Goal: Transaction & Acquisition: Book appointment/travel/reservation

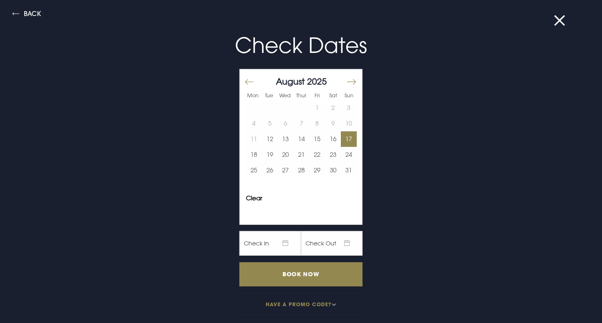
click at [341, 136] on button "17" at bounding box center [349, 139] width 16 height 16
click at [266, 151] on button "19" at bounding box center [270, 155] width 16 height 16
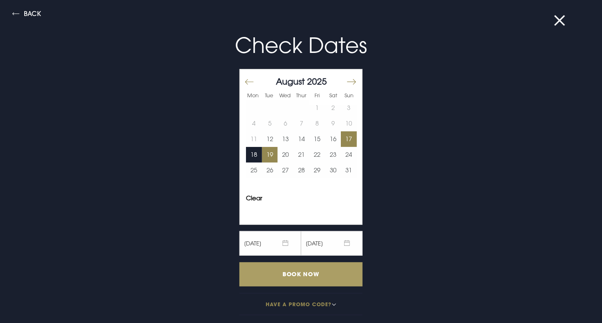
click at [270, 269] on input "Book Now" at bounding box center [300, 274] width 123 height 24
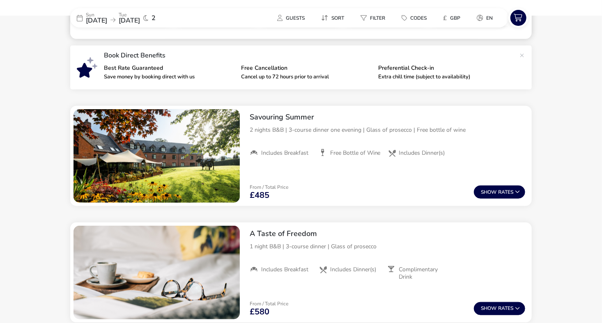
scroll to position [250, 0]
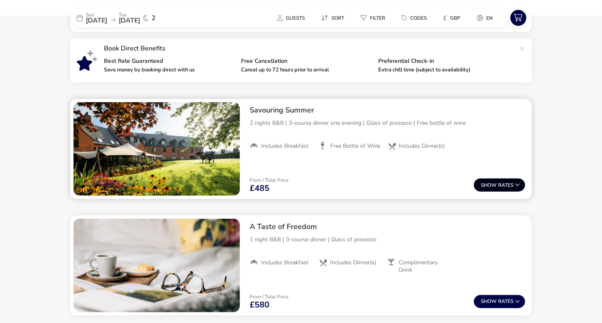
click at [493, 179] on button "Show Rates" at bounding box center [499, 184] width 51 height 13
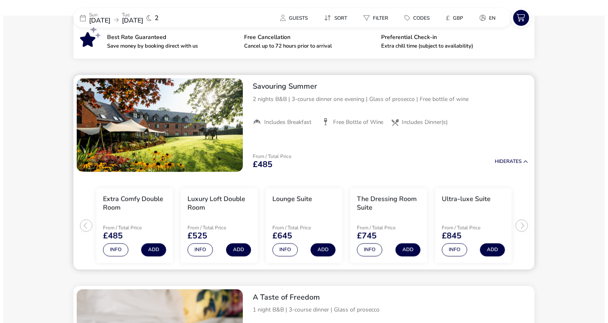
scroll to position [272, 0]
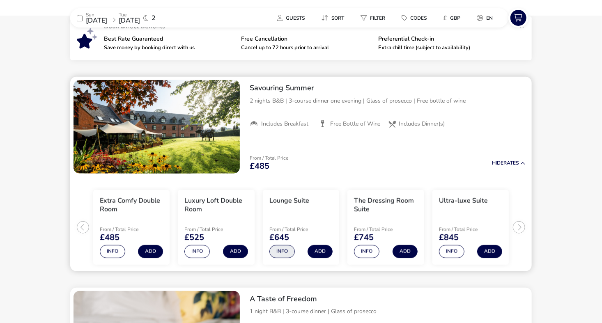
click at [281, 254] on button "Info" at bounding box center [281, 251] width 25 height 13
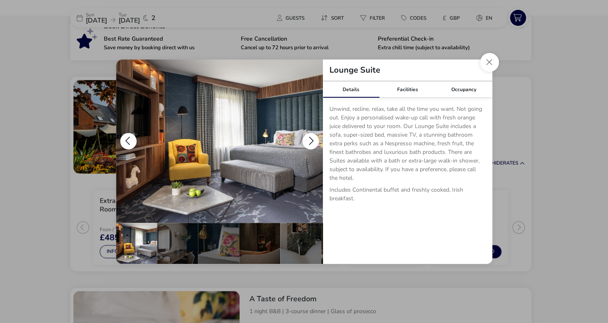
click at [311, 138] on button "details" at bounding box center [310, 141] width 16 height 16
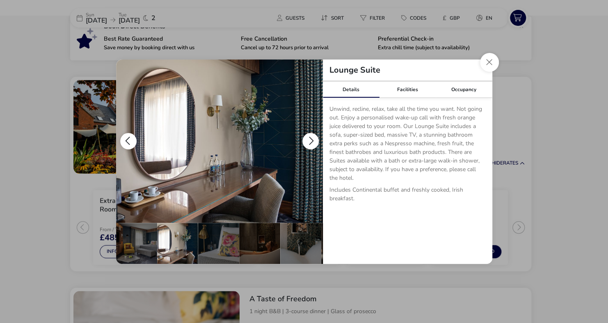
click at [311, 138] on button "details" at bounding box center [310, 141] width 16 height 16
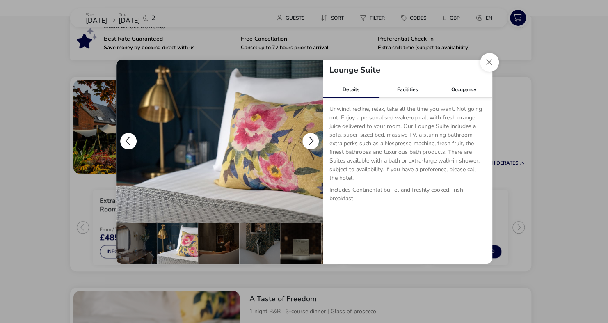
click at [311, 138] on button "details" at bounding box center [310, 141] width 16 height 16
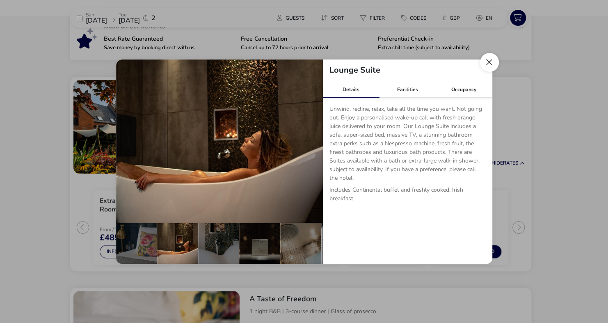
click at [486, 64] on button "Close dialog" at bounding box center [489, 62] width 19 height 19
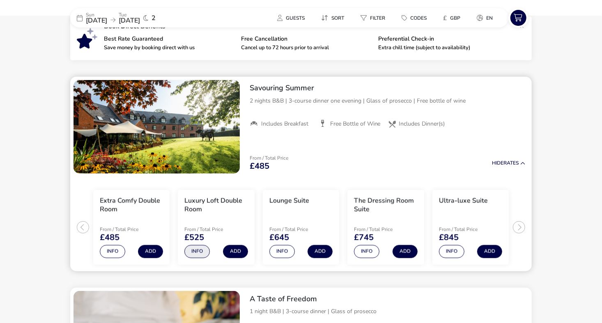
click at [196, 249] on button "Info" at bounding box center [196, 251] width 25 height 13
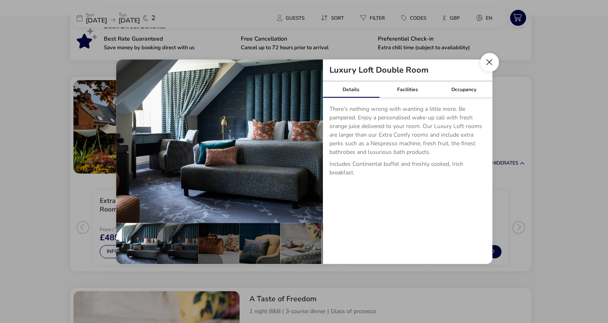
click at [484, 62] on button "Close dialog" at bounding box center [489, 62] width 19 height 19
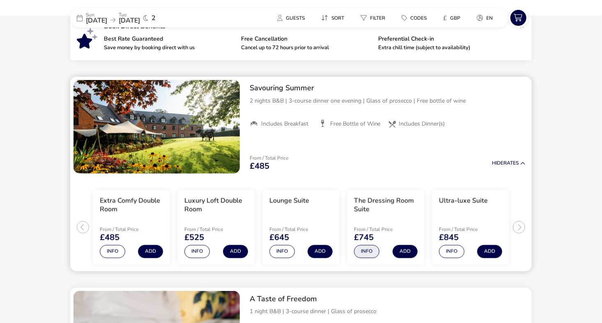
click at [365, 253] on button "Info" at bounding box center [366, 251] width 25 height 13
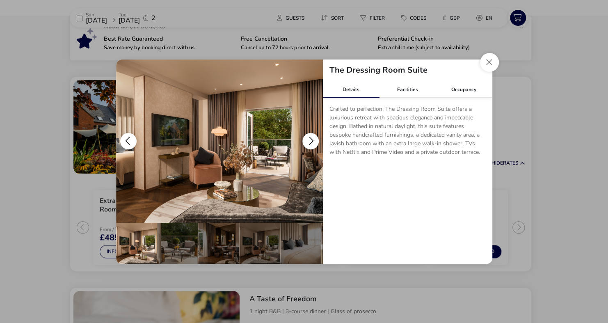
click at [307, 141] on button "details" at bounding box center [310, 141] width 16 height 16
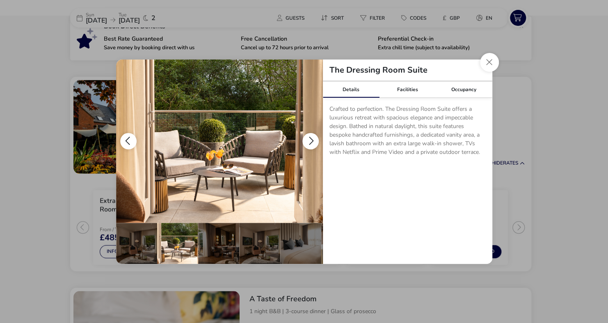
click at [307, 141] on button "details" at bounding box center [310, 141] width 16 height 16
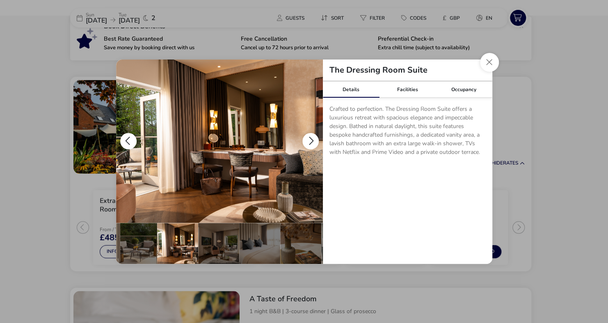
click at [307, 141] on button "details" at bounding box center [310, 141] width 16 height 16
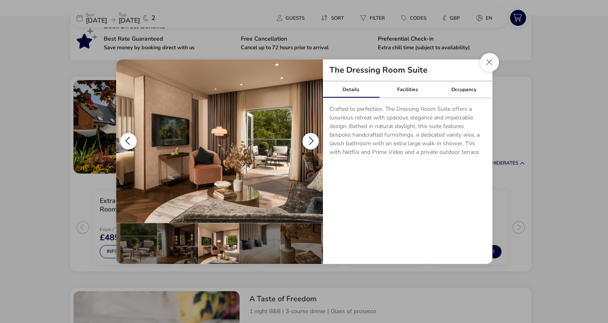
scroll to position [0, 80]
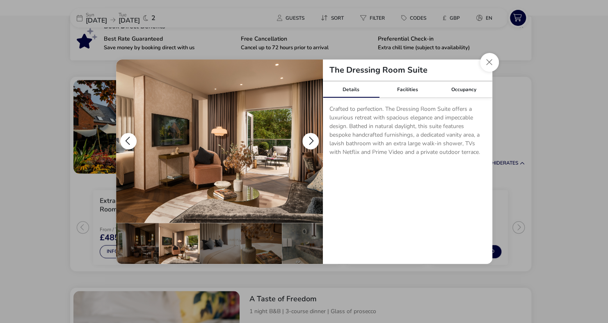
click at [307, 141] on button "details" at bounding box center [310, 141] width 16 height 16
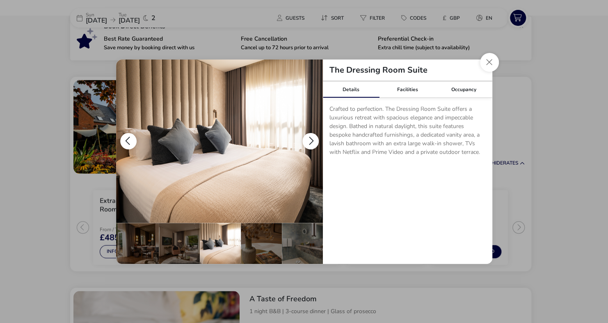
click at [307, 141] on button "details" at bounding box center [310, 141] width 16 height 16
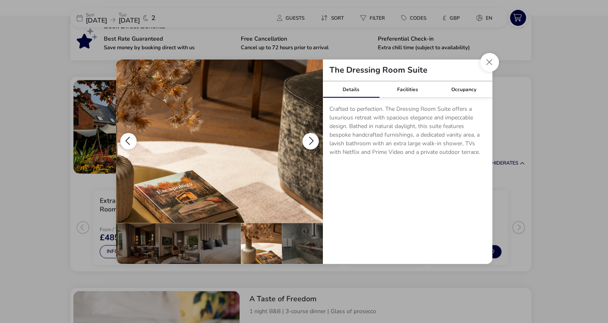
click at [307, 141] on button "details" at bounding box center [310, 141] width 16 height 16
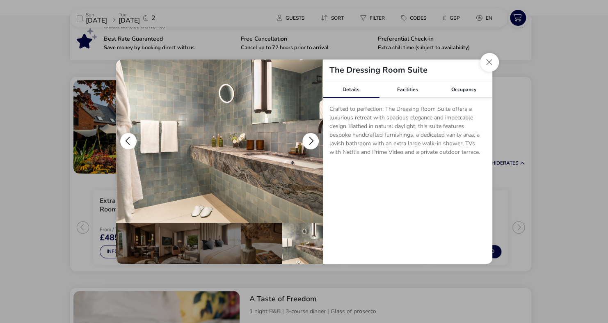
click at [307, 141] on button "details" at bounding box center [310, 141] width 16 height 16
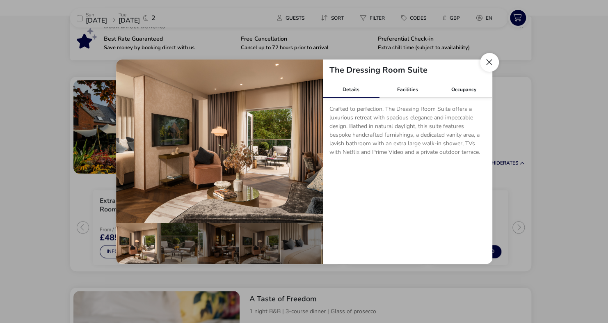
click at [491, 61] on button "Close dialog" at bounding box center [489, 62] width 19 height 19
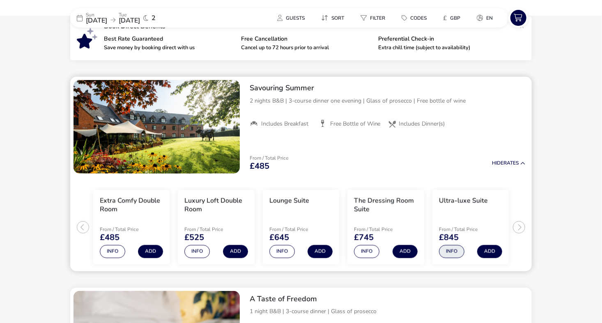
click at [449, 252] on button "Info" at bounding box center [451, 251] width 25 height 13
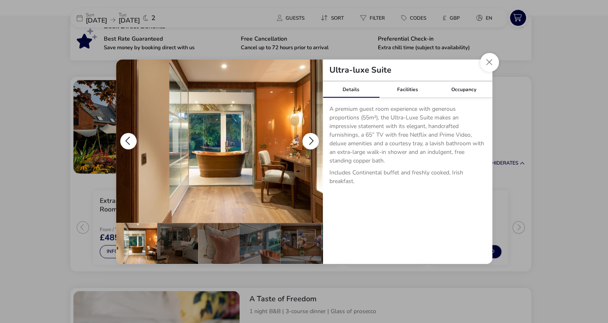
click at [309, 136] on button "details" at bounding box center [310, 141] width 16 height 16
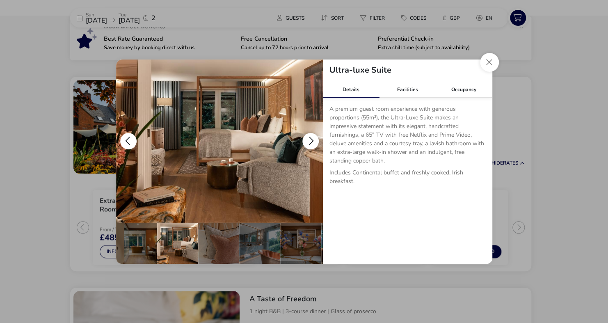
click at [309, 136] on button "details" at bounding box center [310, 141] width 16 height 16
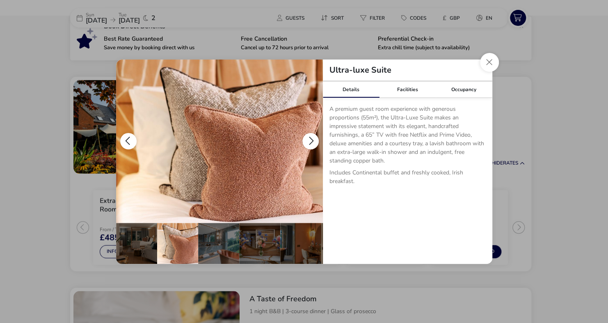
click at [309, 136] on button "details" at bounding box center [310, 141] width 16 height 16
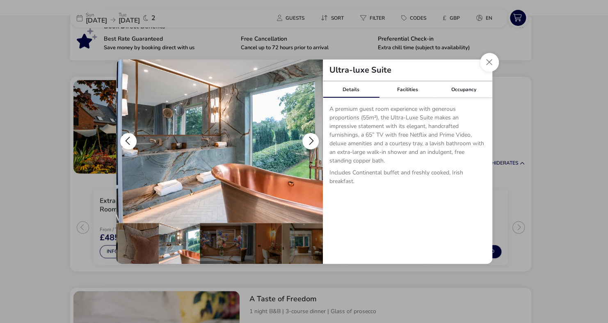
click at [309, 136] on button "details" at bounding box center [310, 141] width 16 height 16
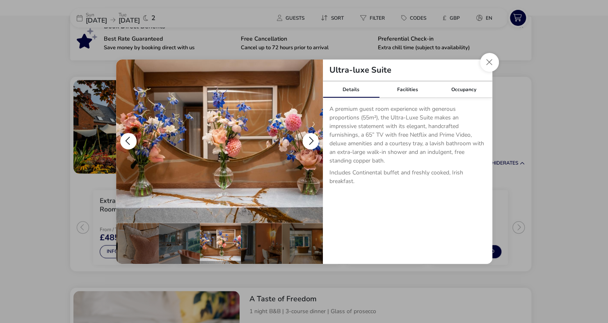
click at [130, 137] on button "details" at bounding box center [128, 141] width 16 height 16
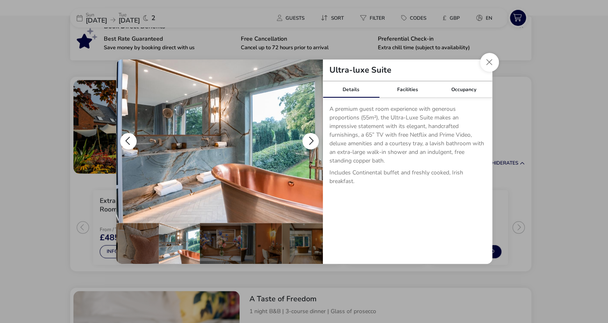
scroll to position [0, 39]
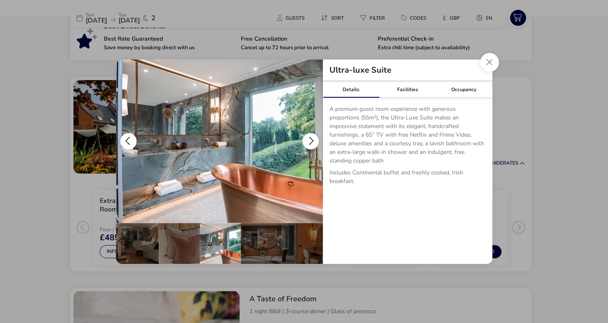
click at [311, 136] on button "details" at bounding box center [310, 141] width 16 height 16
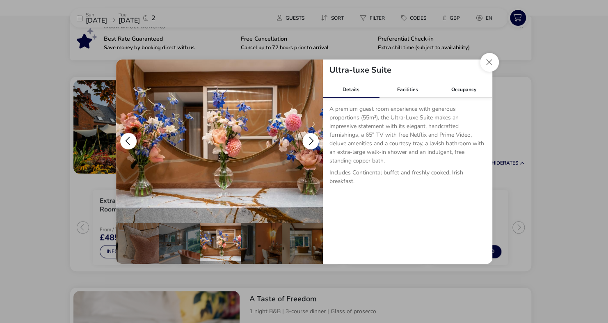
click at [311, 136] on button "details" at bounding box center [310, 141] width 16 height 16
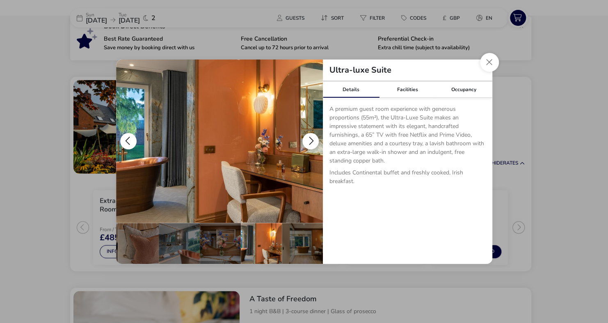
click at [311, 136] on button "details" at bounding box center [310, 141] width 16 height 16
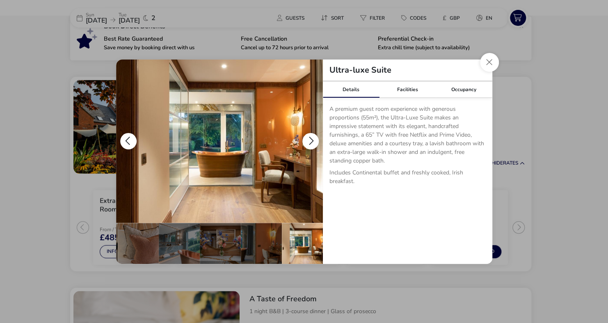
click at [311, 136] on button "details" at bounding box center [310, 141] width 16 height 16
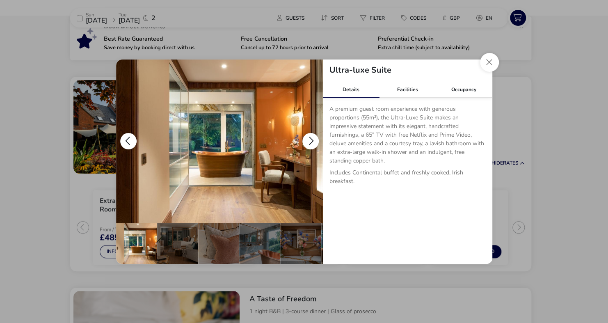
click at [311, 136] on button "details" at bounding box center [310, 141] width 16 height 16
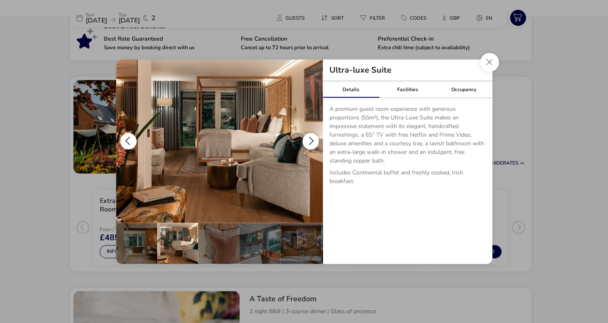
click at [311, 136] on button "details" at bounding box center [310, 141] width 16 height 16
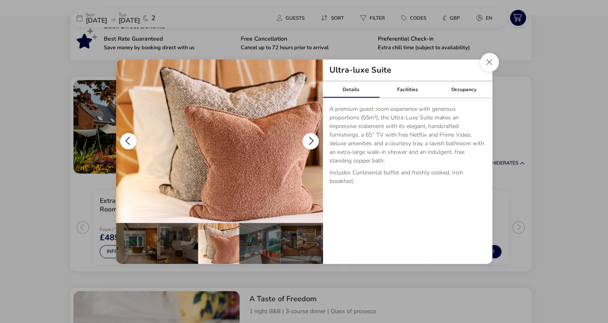
scroll to position [0, 41]
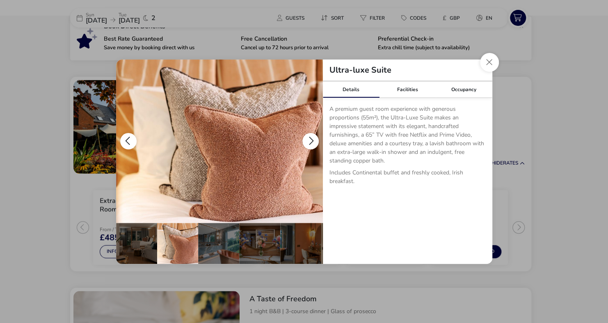
click at [309, 138] on button "details" at bounding box center [310, 141] width 16 height 16
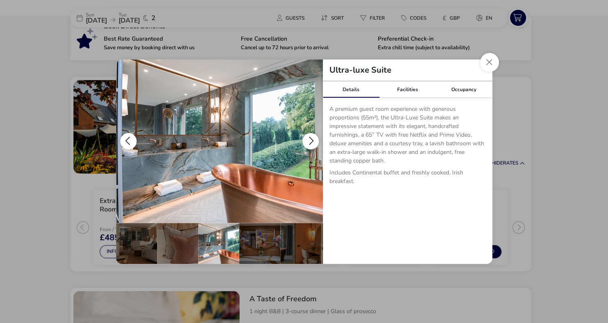
scroll to position [0, 80]
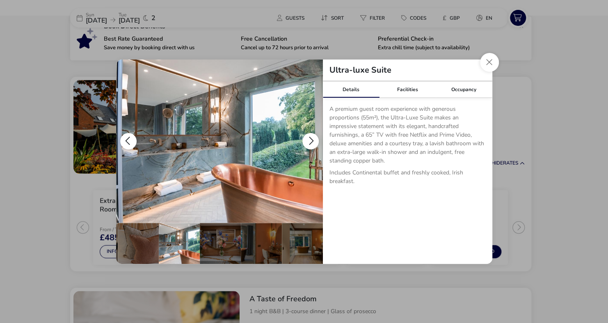
click at [309, 138] on button "details" at bounding box center [310, 141] width 16 height 16
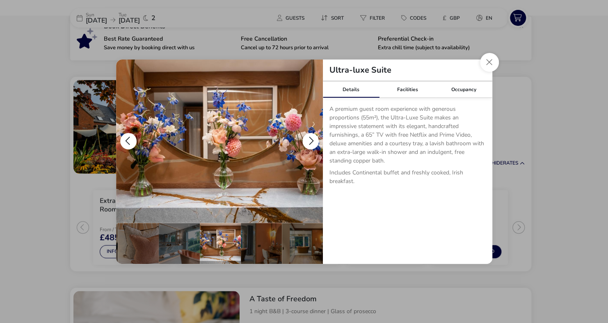
click at [309, 138] on button "details" at bounding box center [310, 141] width 16 height 16
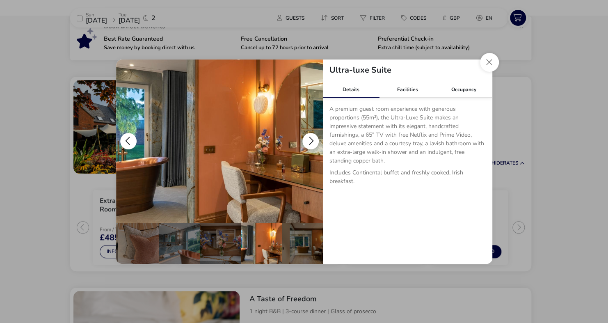
click at [309, 138] on button "details" at bounding box center [310, 141] width 16 height 16
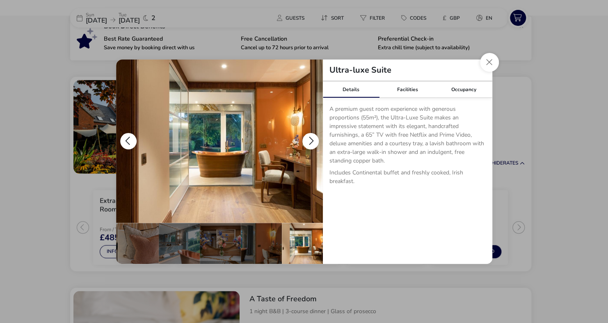
click at [309, 138] on button "details" at bounding box center [310, 141] width 16 height 16
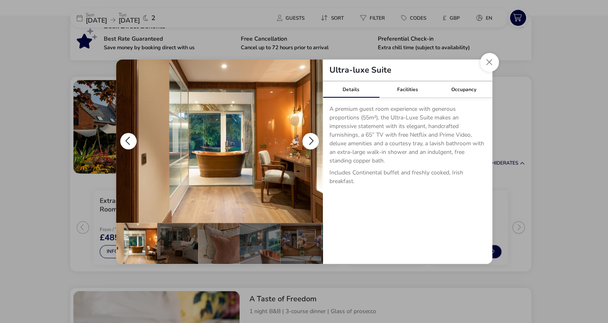
click at [309, 138] on button "details" at bounding box center [310, 141] width 16 height 16
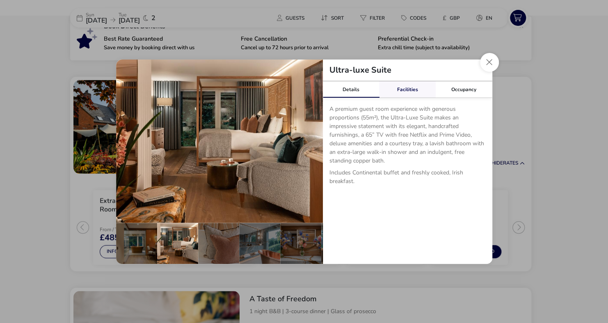
click at [408, 90] on link "Facilities" at bounding box center [407, 89] width 57 height 16
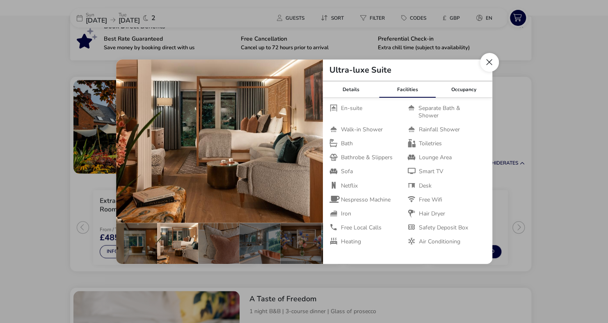
click at [486, 62] on button "Close dialog" at bounding box center [489, 62] width 19 height 19
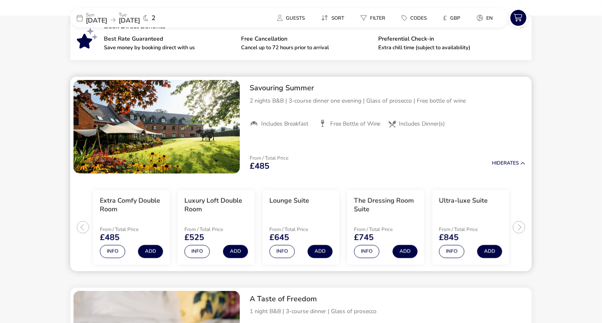
click at [520, 223] on ul "Extra Comfy Double Room From / Total Price £485 Info Add Luxury Loft Double Roo…" at bounding box center [300, 224] width 461 height 94
click at [283, 254] on button "Info" at bounding box center [281, 251] width 25 height 13
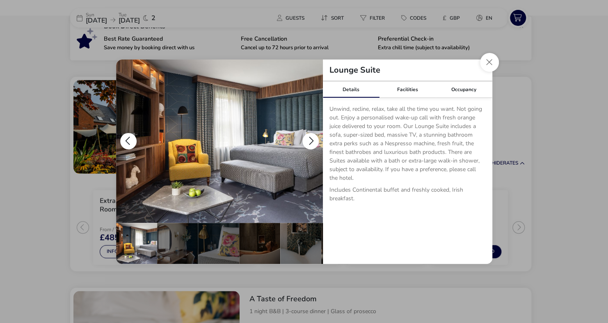
click at [311, 146] on button "details" at bounding box center [310, 141] width 16 height 16
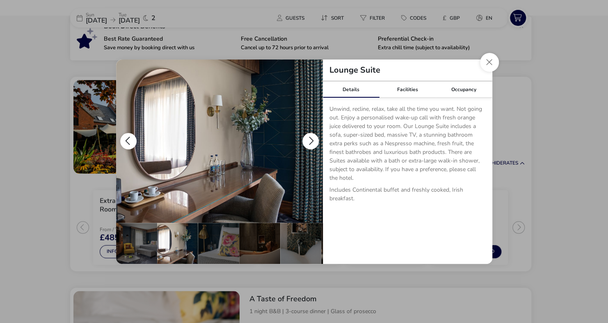
click at [311, 146] on button "details" at bounding box center [310, 141] width 16 height 16
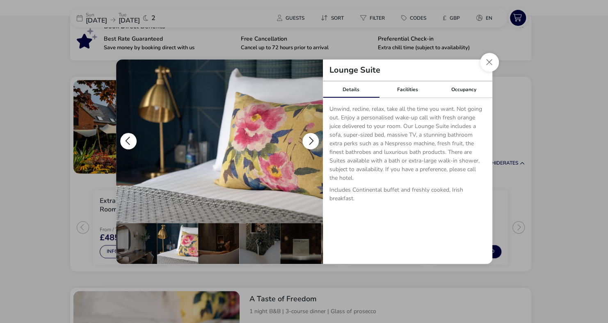
click at [311, 146] on button "details" at bounding box center [310, 141] width 16 height 16
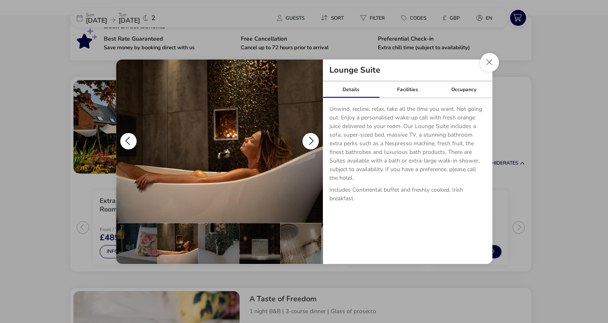
click at [311, 146] on button "details" at bounding box center [310, 141] width 16 height 16
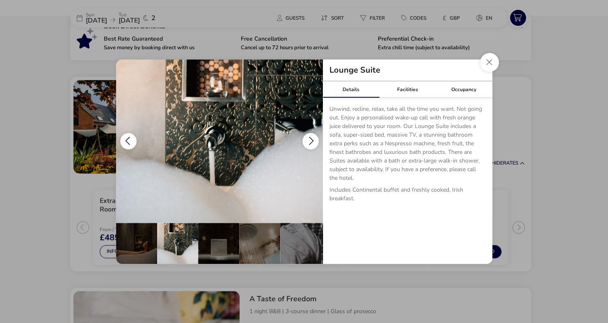
click at [311, 146] on button "details" at bounding box center [310, 141] width 16 height 16
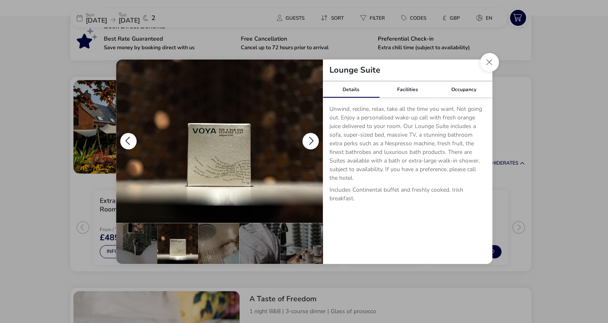
click at [311, 146] on button "details" at bounding box center [310, 141] width 16 height 16
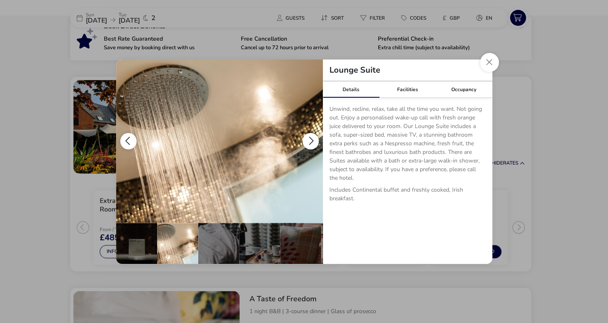
click at [311, 146] on button "details" at bounding box center [310, 141] width 16 height 16
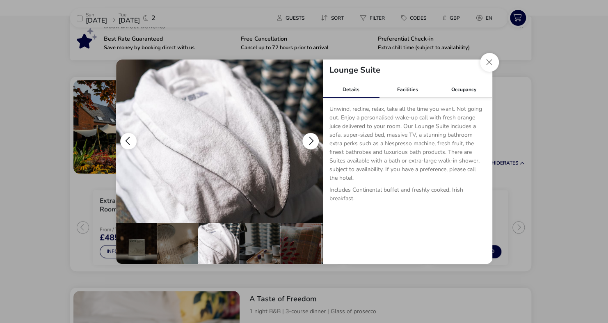
scroll to position [0, 245]
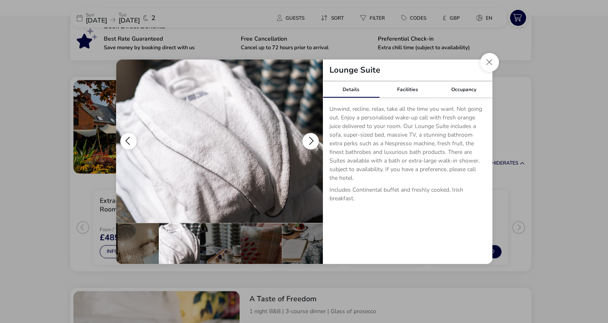
click at [311, 146] on button "details" at bounding box center [310, 141] width 16 height 16
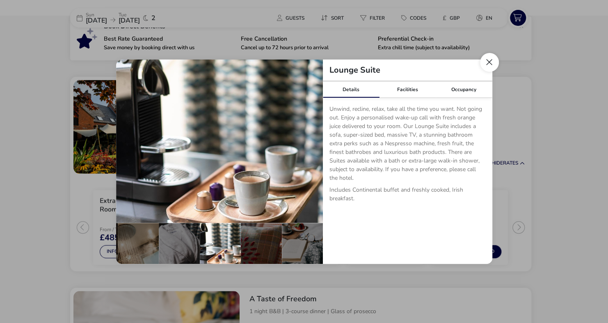
click at [489, 65] on button "Close dialog" at bounding box center [489, 62] width 19 height 19
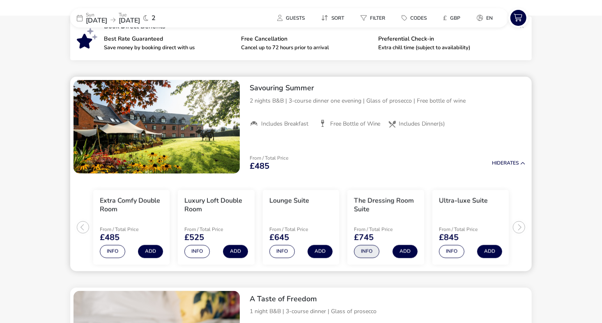
click at [371, 249] on button "Info" at bounding box center [366, 251] width 25 height 13
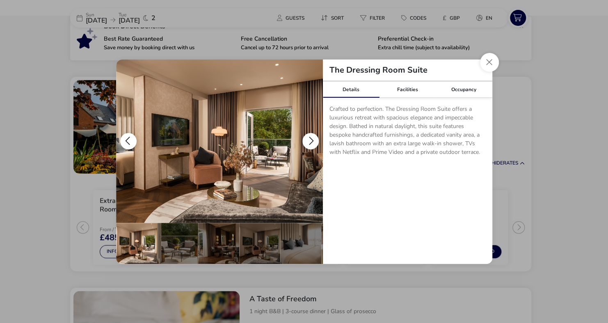
click at [313, 137] on button "details" at bounding box center [310, 141] width 16 height 16
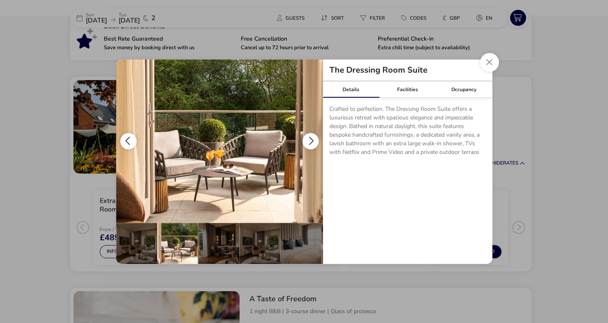
click at [313, 137] on button "details" at bounding box center [310, 141] width 16 height 16
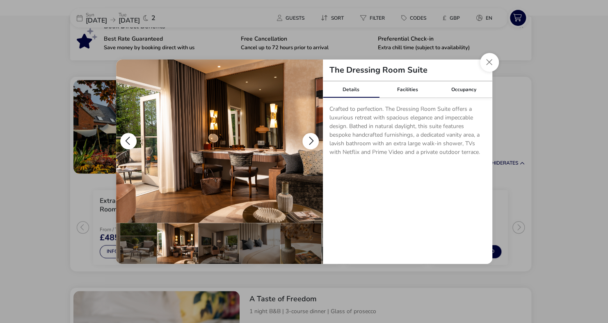
click at [313, 137] on button "details" at bounding box center [310, 141] width 16 height 16
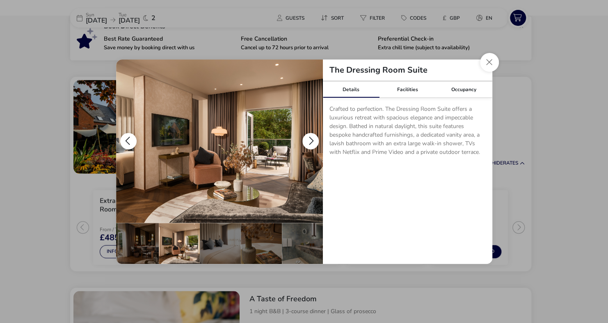
click at [313, 137] on button "details" at bounding box center [310, 141] width 16 height 16
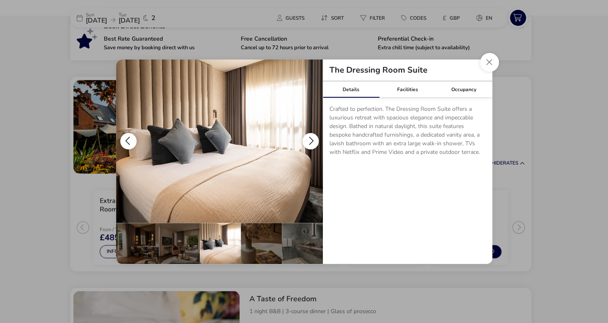
click at [313, 137] on button "details" at bounding box center [310, 141] width 16 height 16
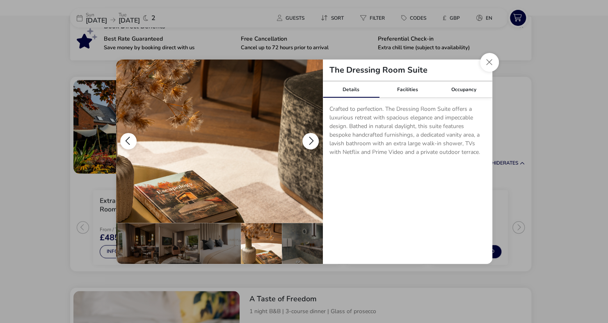
click at [313, 137] on button "details" at bounding box center [310, 141] width 16 height 16
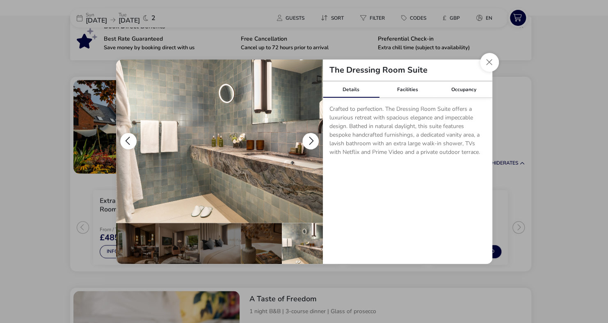
click at [313, 137] on button "details" at bounding box center [310, 141] width 16 height 16
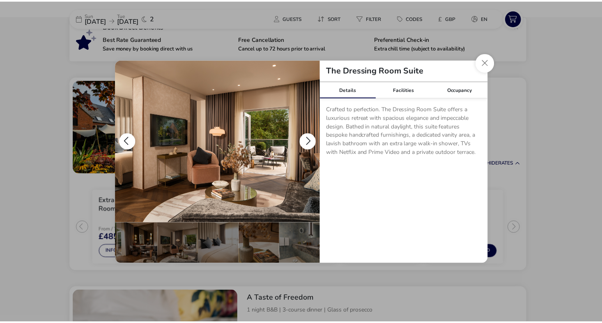
scroll to position [0, 0]
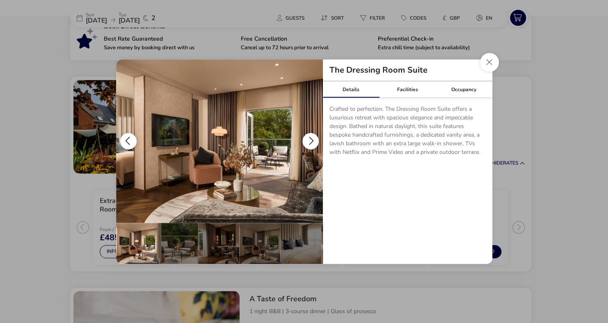
click at [313, 137] on button "details" at bounding box center [310, 141] width 16 height 16
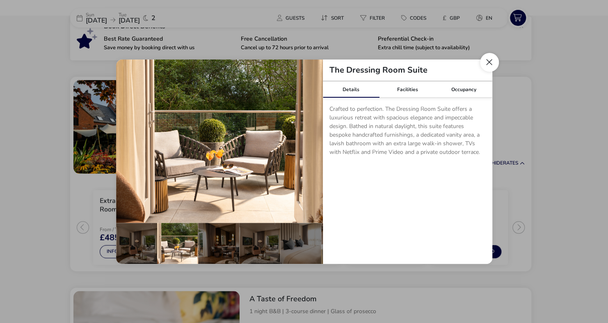
click at [490, 62] on button "Close dialog" at bounding box center [489, 62] width 19 height 19
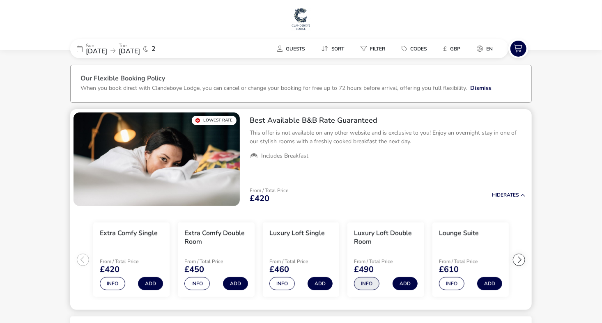
click at [368, 281] on button "Info" at bounding box center [366, 283] width 25 height 13
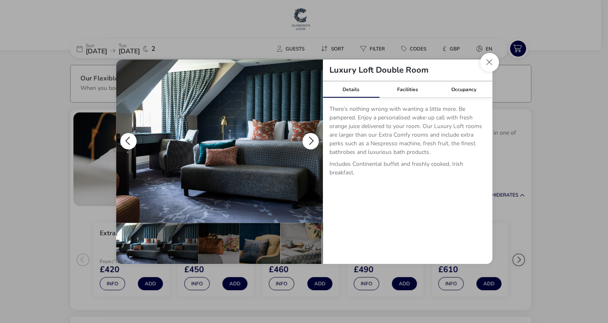
click at [312, 139] on button "details" at bounding box center [310, 141] width 16 height 16
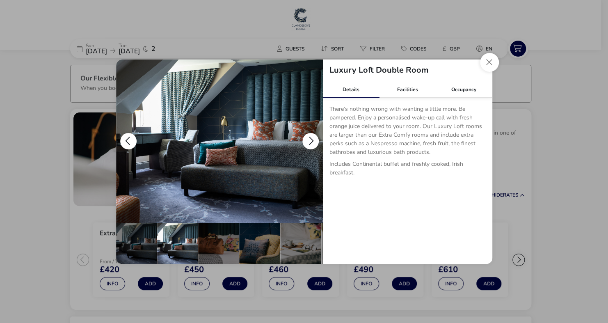
click at [312, 139] on button "details" at bounding box center [310, 141] width 16 height 16
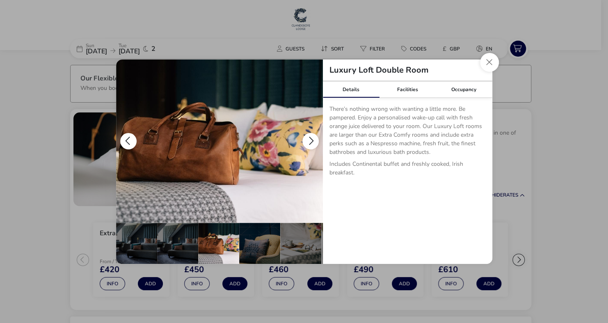
scroll to position [0, 41]
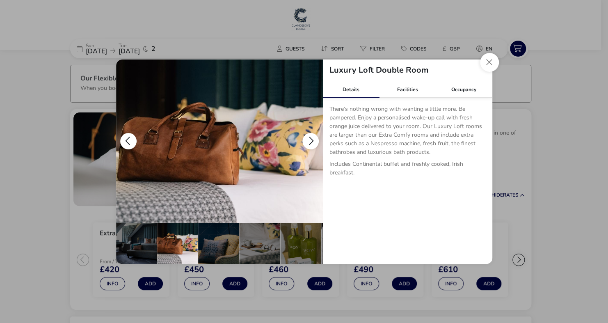
click at [312, 139] on button "details" at bounding box center [310, 141] width 16 height 16
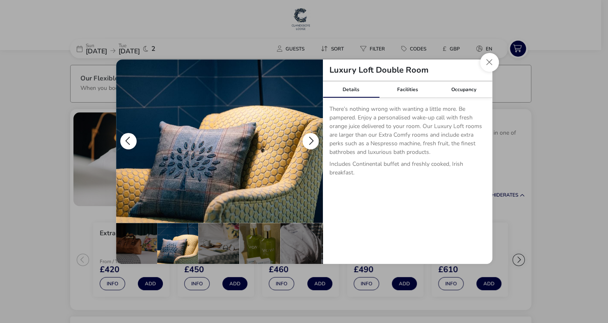
click at [312, 139] on button "details" at bounding box center [310, 141] width 16 height 16
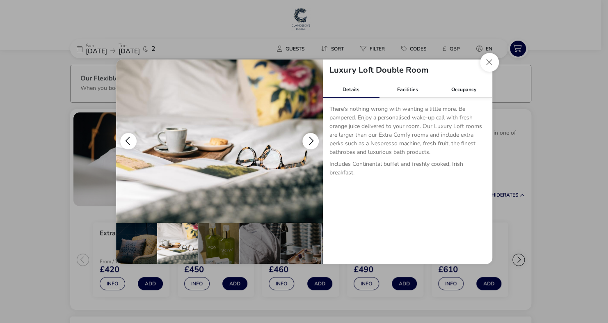
click at [312, 139] on button "details" at bounding box center [310, 141] width 16 height 16
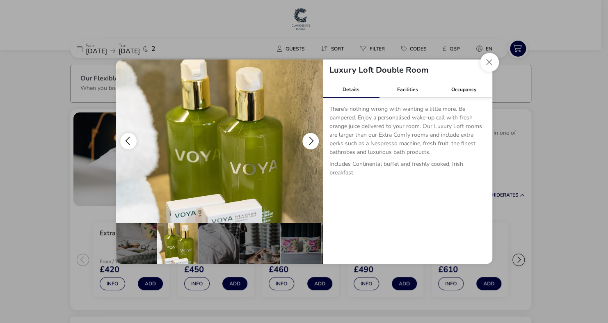
click at [312, 139] on button "details" at bounding box center [310, 141] width 16 height 16
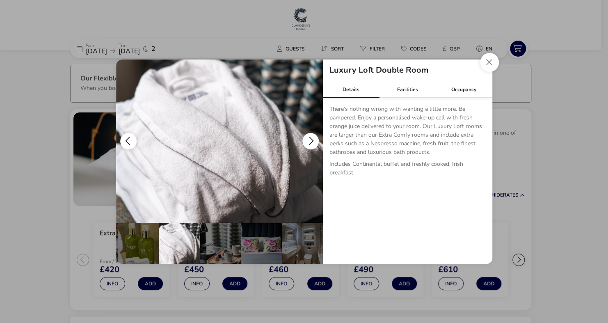
click at [312, 139] on button "details" at bounding box center [310, 141] width 16 height 16
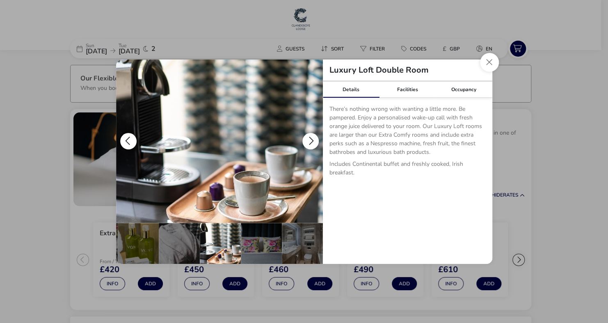
click at [312, 139] on button "details" at bounding box center [310, 141] width 16 height 16
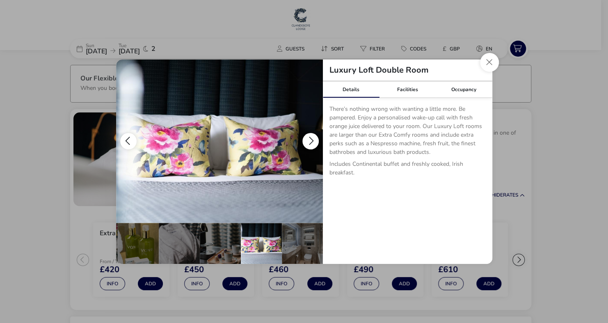
click at [124, 137] on button "details" at bounding box center [128, 141] width 16 height 16
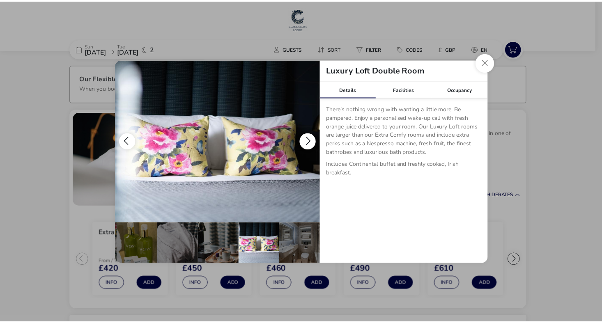
scroll to position [0, 162]
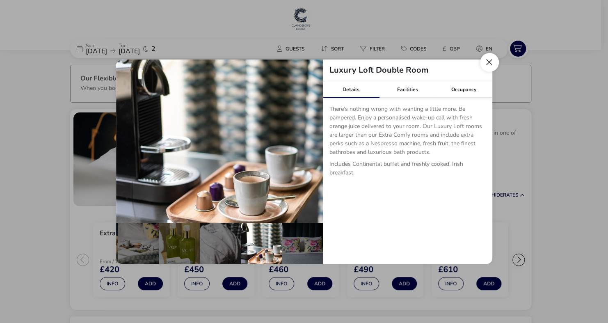
click at [490, 59] on button "Close dialog" at bounding box center [489, 62] width 19 height 19
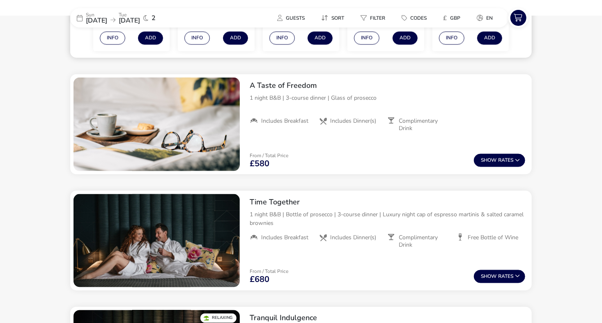
scroll to position [488, 0]
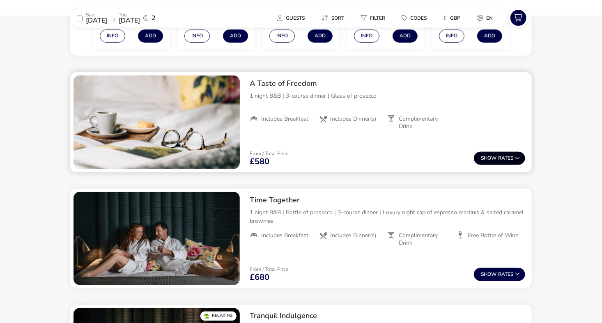
click at [486, 154] on button "Show Rates" at bounding box center [499, 158] width 51 height 13
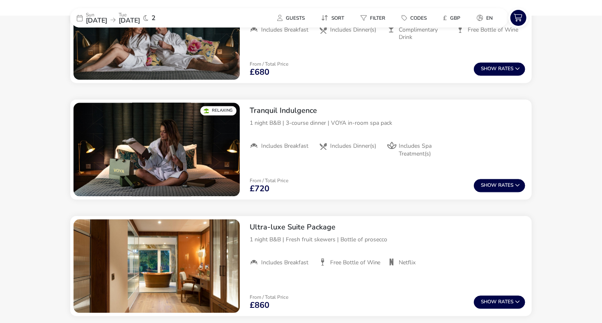
scroll to position [790, 0]
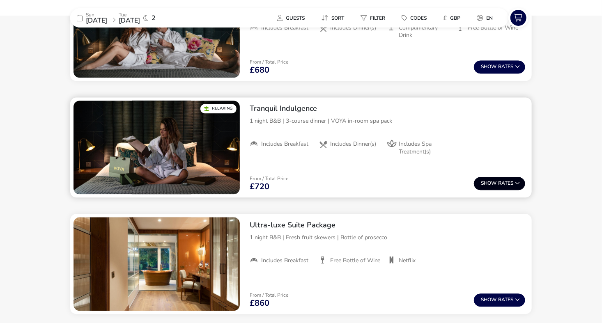
click at [502, 181] on button "Show Rates" at bounding box center [499, 183] width 51 height 13
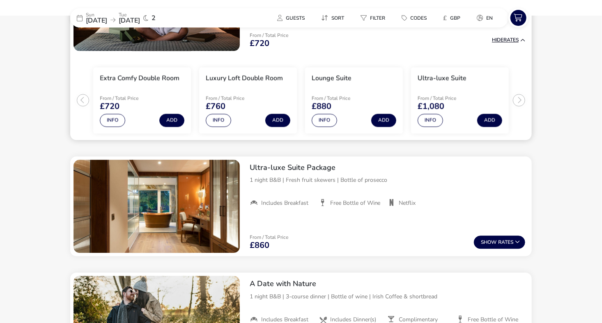
scroll to position [944, 0]
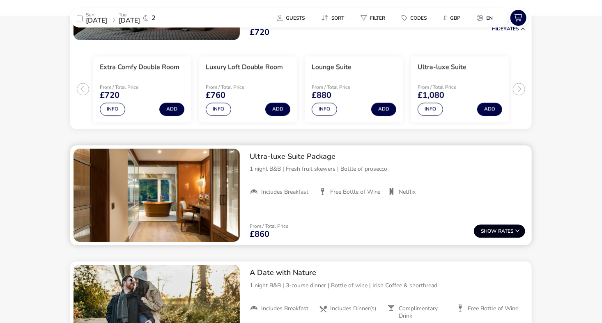
click at [489, 230] on span "Show" at bounding box center [488, 231] width 17 height 5
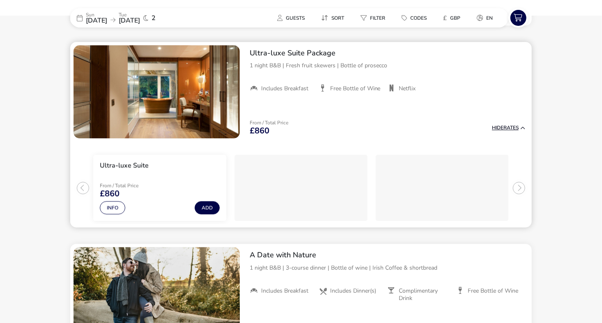
scroll to position [1048, 0]
click at [113, 210] on button "Info" at bounding box center [112, 207] width 25 height 13
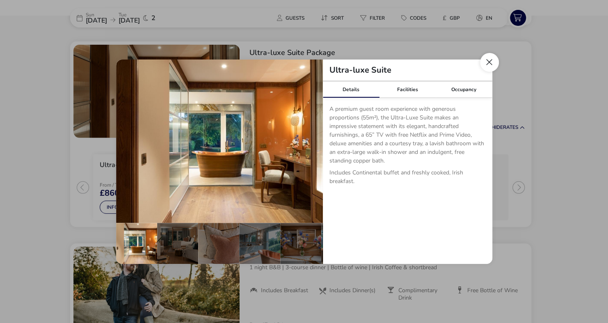
click at [488, 67] on button "Close dialog" at bounding box center [489, 62] width 19 height 19
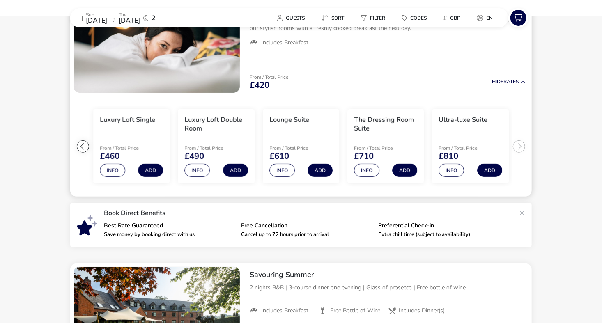
scroll to position [85, 0]
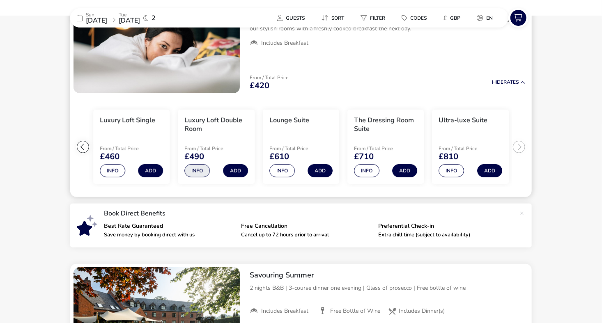
click at [199, 169] on button "Info" at bounding box center [196, 170] width 25 height 13
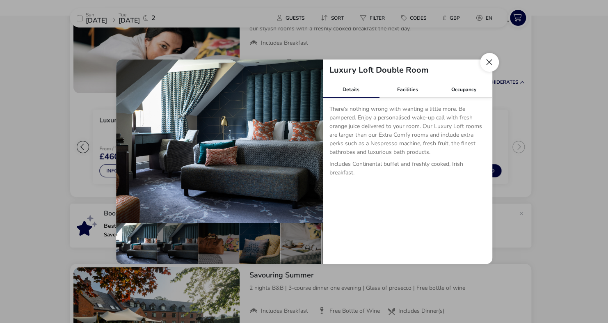
click at [488, 57] on button "Close dialog" at bounding box center [489, 62] width 19 height 19
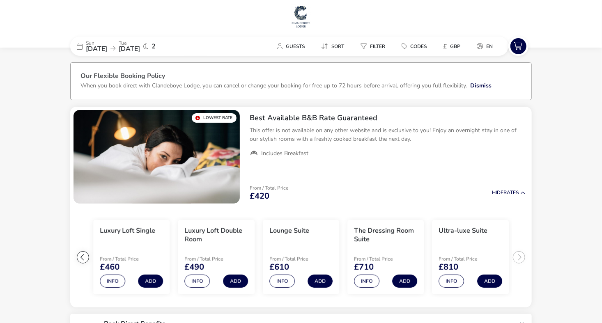
scroll to position [0, 0]
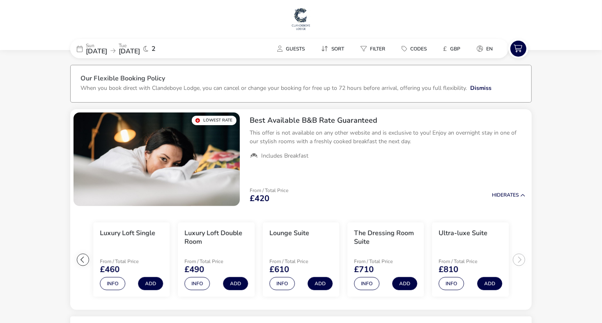
click at [301, 18] on img at bounding box center [301, 19] width 21 height 25
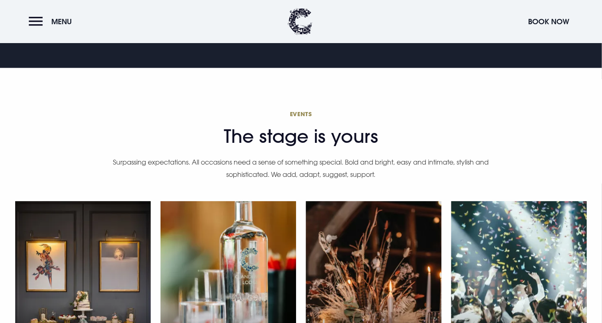
scroll to position [2320, 0]
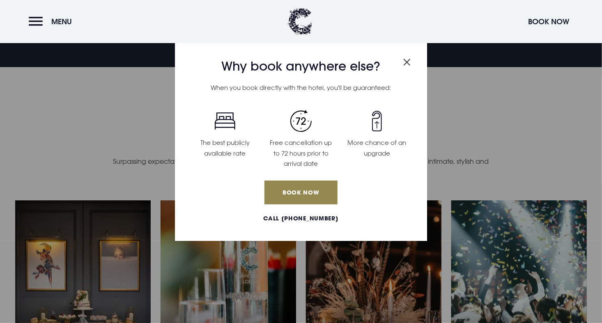
click at [405, 60] on img "Close modal" at bounding box center [406, 62] width 7 height 7
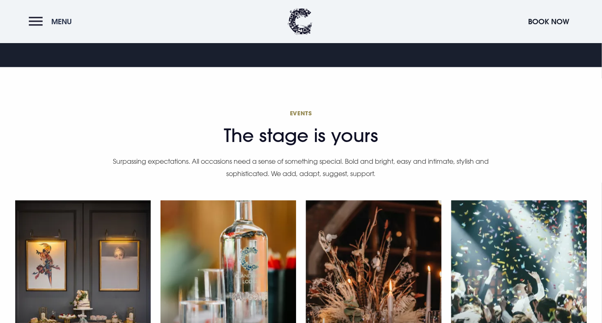
click at [37, 21] on button "Menu" at bounding box center [52, 22] width 47 height 18
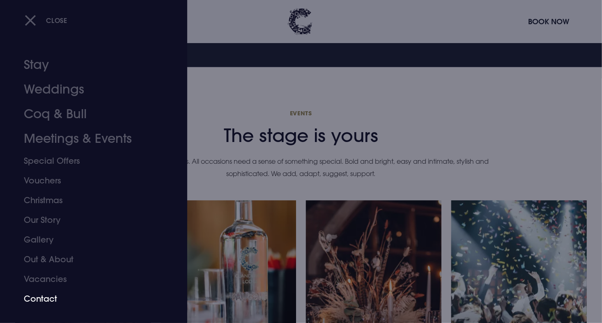
click at [48, 300] on link "Contact" at bounding box center [89, 299] width 130 height 20
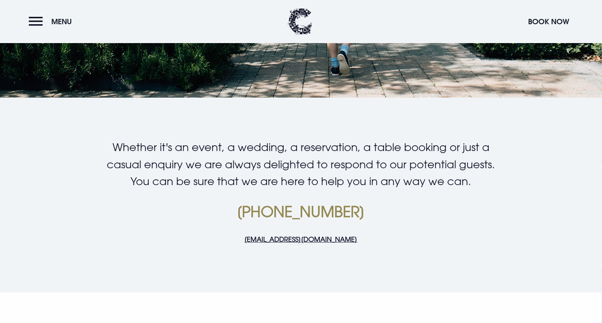
scroll to position [149, 0]
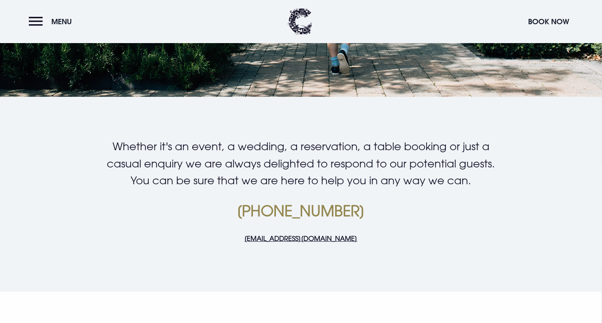
click at [169, 249] on div "Whether it's an event, a wedding, a reservation, a table booking or just a casu…" at bounding box center [301, 197] width 474 height 119
click at [298, 240] on link "welcome@clandeboyelodge.co.uk" at bounding box center [300, 238] width 113 height 8
click at [298, 240] on link "[EMAIL_ADDRESS][DOMAIN_NAME]" at bounding box center [300, 238] width 113 height 8
drag, startPoint x: 362, startPoint y: 237, endPoint x: 227, endPoint y: 254, distance: 136.6
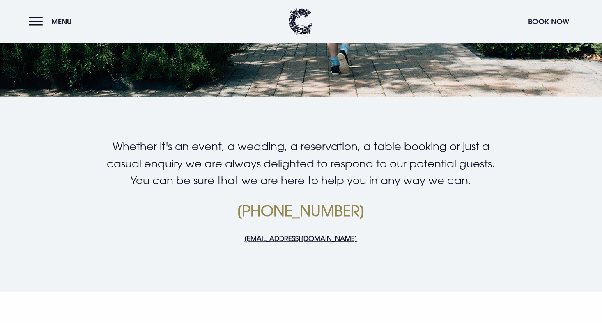
click at [227, 254] on div "Whether it's an event, a wedding, a reservation, a table booking or just a casu…" at bounding box center [301, 197] width 474 height 119
copy link "[EMAIL_ADDRESS][DOMAIN_NAME]"
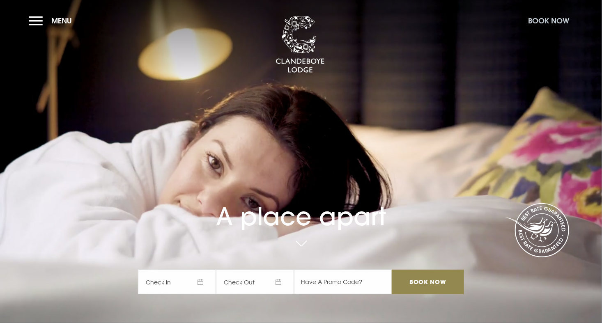
drag, startPoint x: 0, startPoint y: 0, endPoint x: 545, endPoint y: 16, distance: 545.6
click at [545, 16] on button "Book Now" at bounding box center [548, 21] width 49 height 18
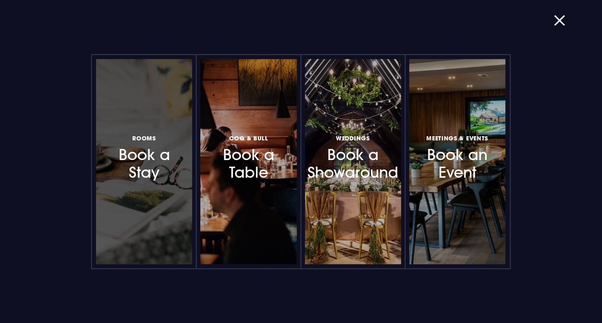
click at [142, 187] on div at bounding box center [144, 161] width 96 height 205
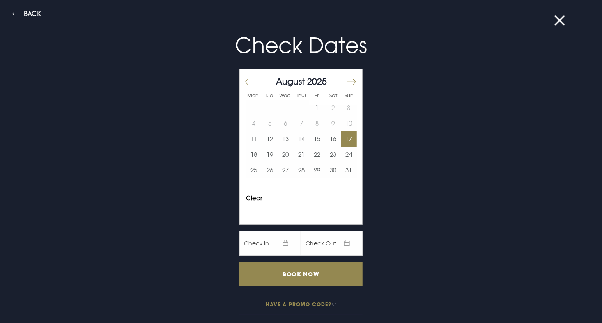
click at [342, 138] on button "17" at bounding box center [349, 139] width 16 height 16
click at [262, 156] on button "19" at bounding box center [270, 155] width 16 height 16
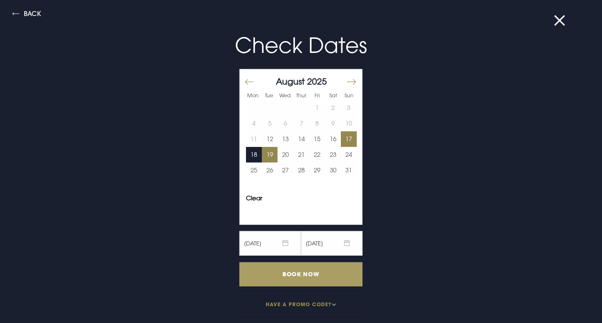
click at [270, 271] on input "Book Now" at bounding box center [300, 274] width 123 height 24
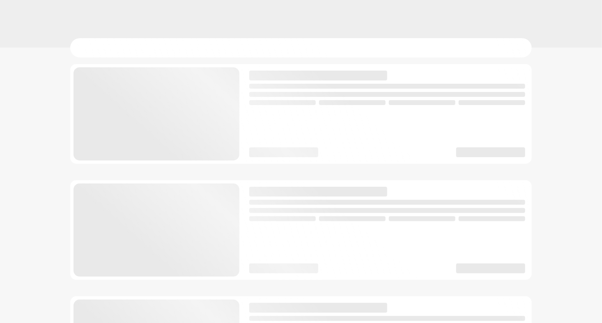
checkbox input "true"
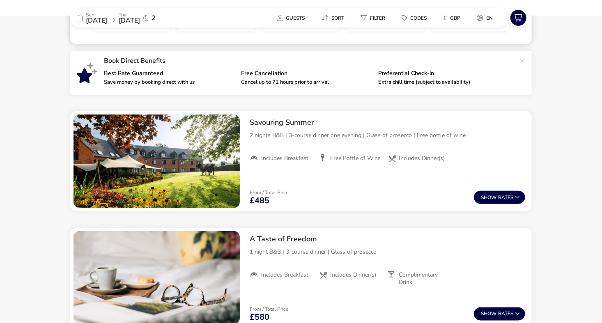
scroll to position [238, 0]
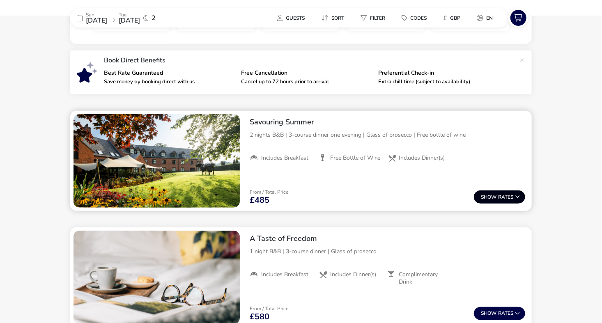
click at [492, 195] on span "Show" at bounding box center [488, 196] width 17 height 5
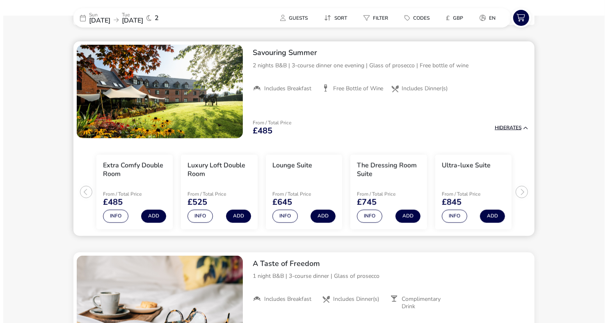
scroll to position [308, 0]
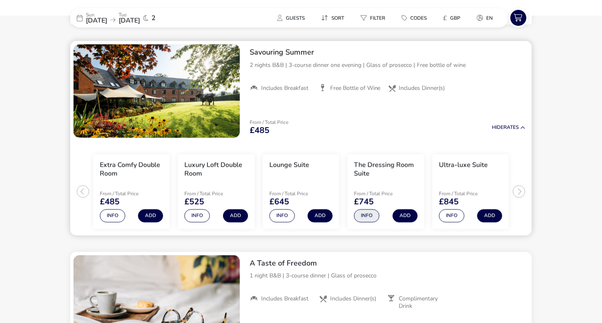
click at [367, 212] on button "Info" at bounding box center [366, 215] width 25 height 13
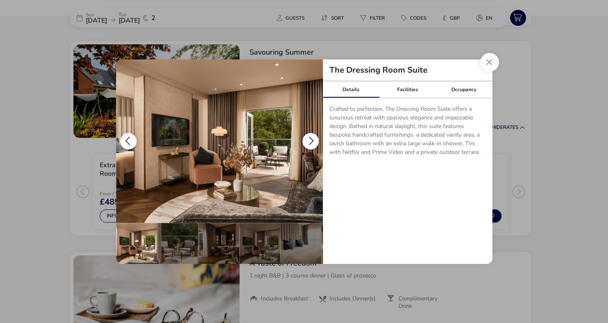
click at [215, 137] on img "details" at bounding box center [219, 140] width 207 height 163
click at [230, 150] on img "details" at bounding box center [219, 140] width 207 height 163
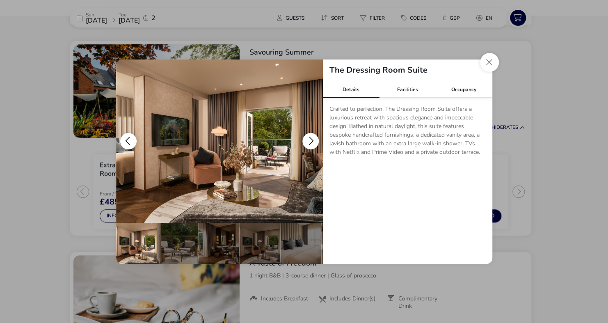
click at [311, 141] on button "details" at bounding box center [310, 141] width 16 height 16
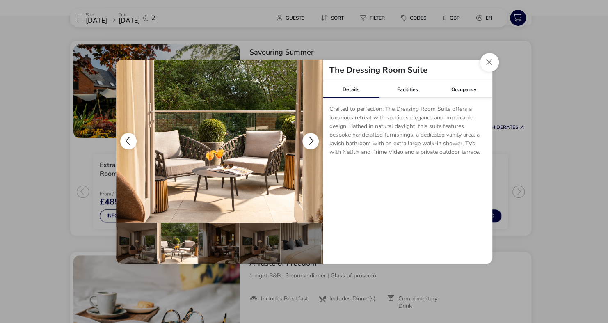
click at [311, 141] on button "details" at bounding box center [310, 141] width 16 height 16
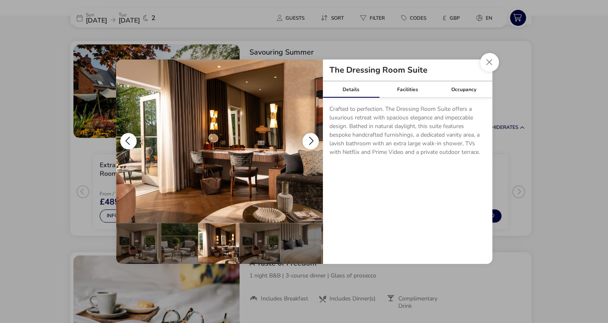
scroll to position [0, 41]
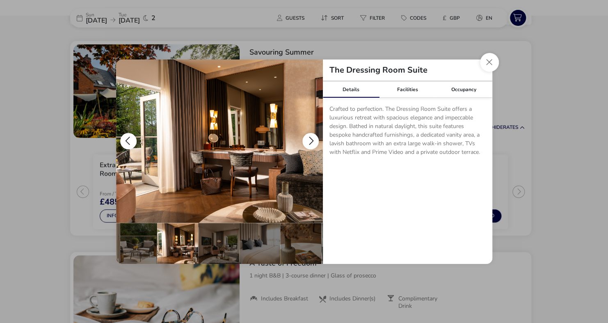
click at [311, 141] on button "details" at bounding box center [310, 141] width 16 height 16
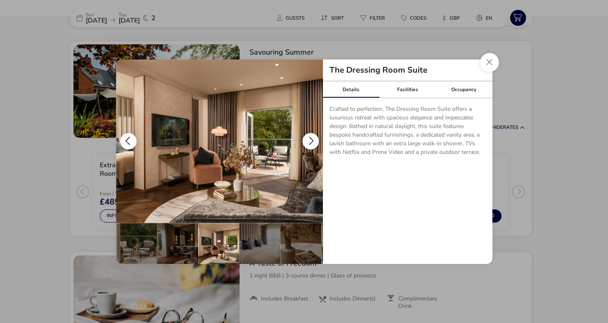
scroll to position [0, 80]
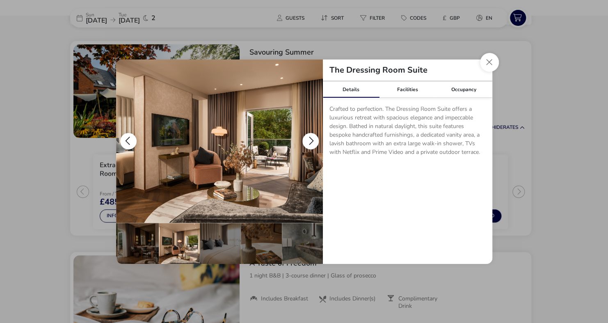
click at [311, 141] on button "details" at bounding box center [310, 141] width 16 height 16
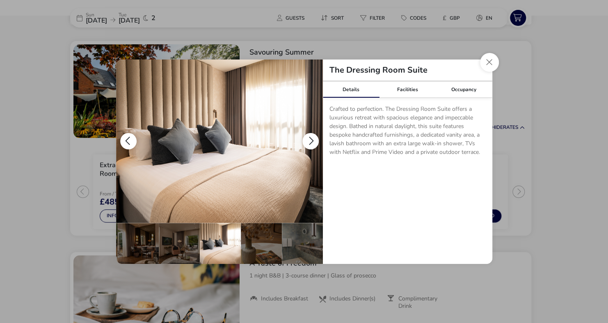
click at [311, 141] on button "details" at bounding box center [310, 141] width 16 height 16
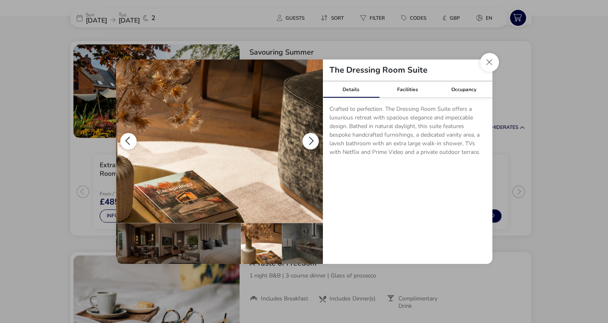
click at [311, 141] on button "details" at bounding box center [310, 141] width 16 height 16
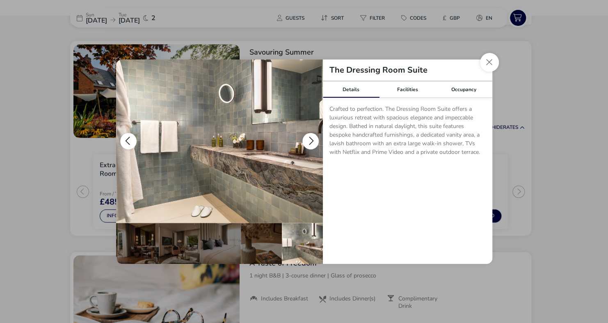
click at [311, 141] on button "details" at bounding box center [310, 141] width 16 height 16
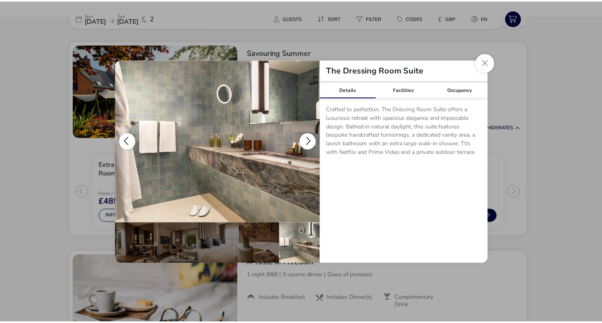
scroll to position [0, 0]
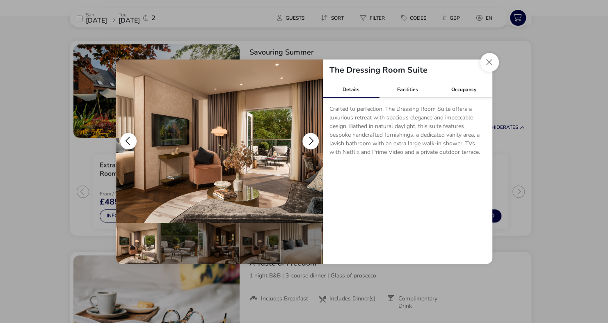
click at [311, 141] on button "details" at bounding box center [310, 141] width 16 height 16
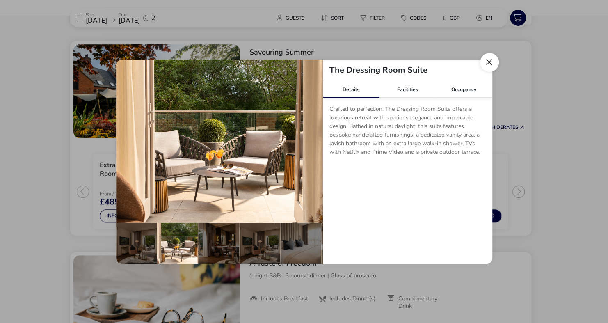
click at [494, 61] on button "Close dialog" at bounding box center [489, 62] width 19 height 19
